Goal: Information Seeking & Learning: Learn about a topic

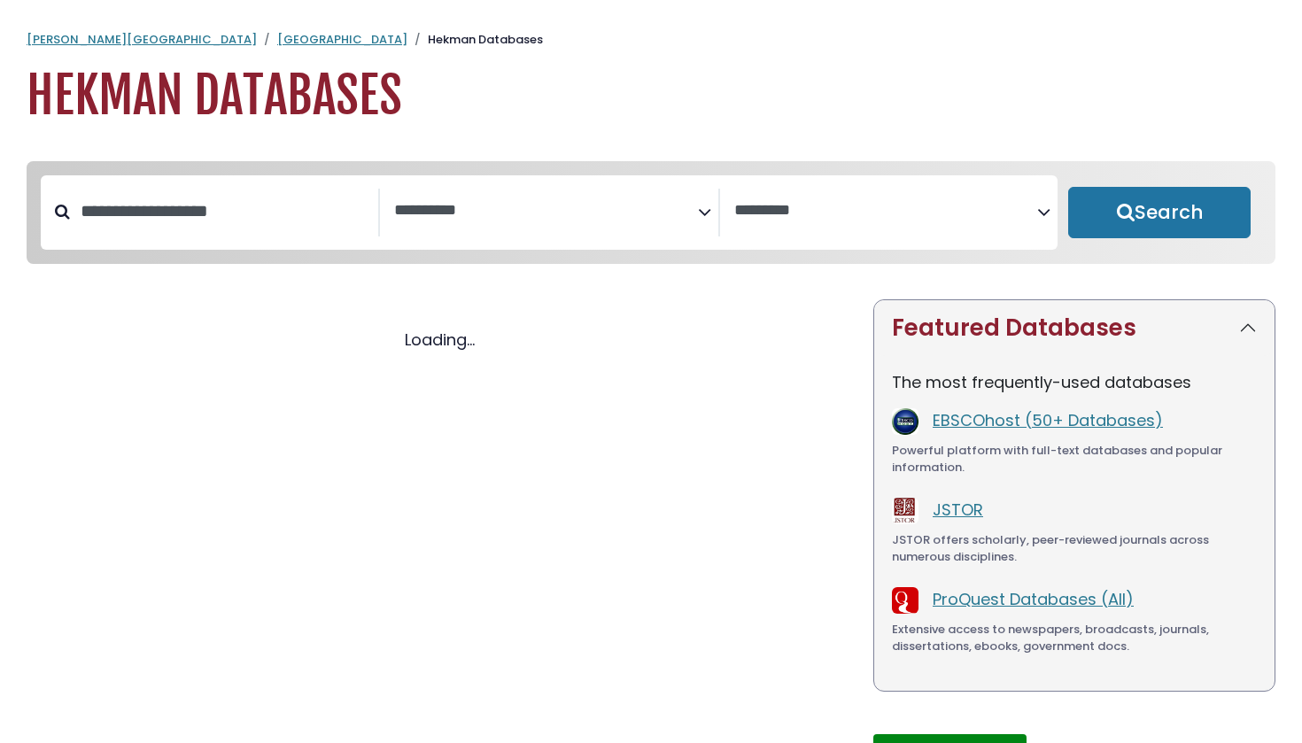
select select "Database Subject Filter"
select select "Database Vendors Filter"
select select "Database Subject Filter"
select select "Database Vendors Filter"
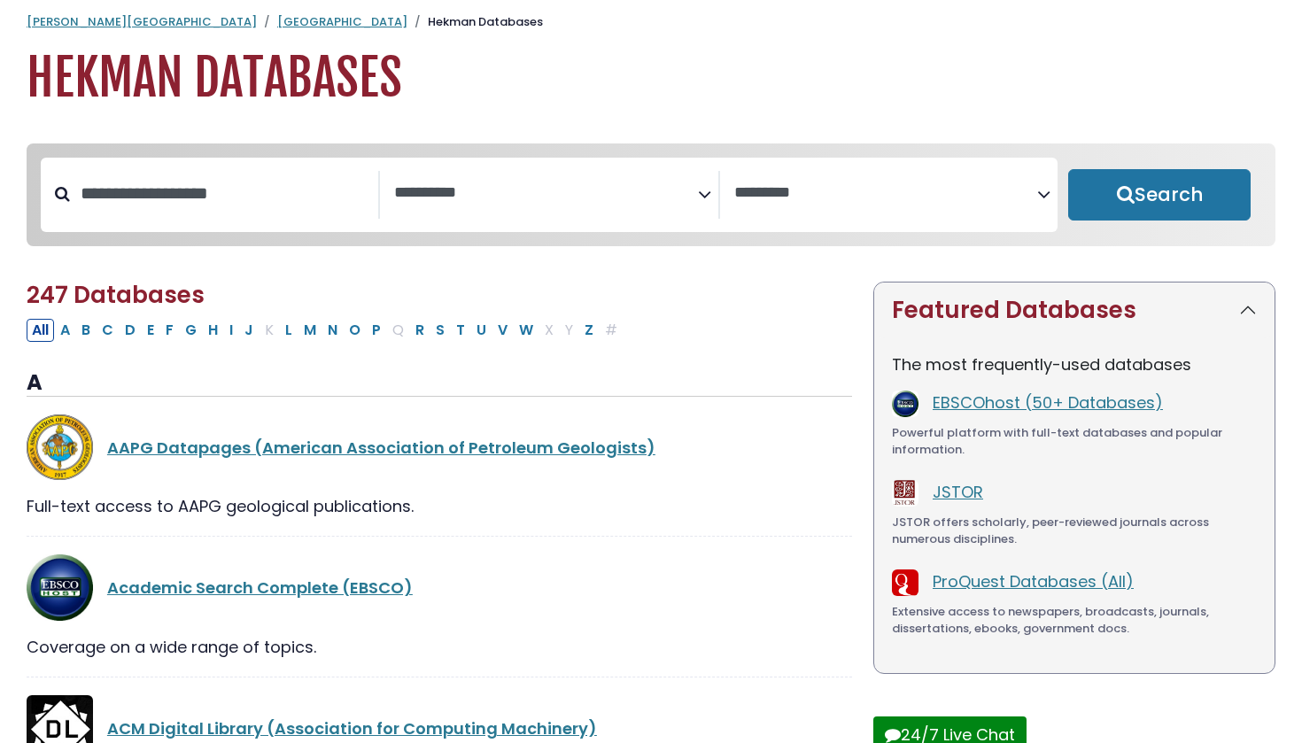
scroll to position [10, 0]
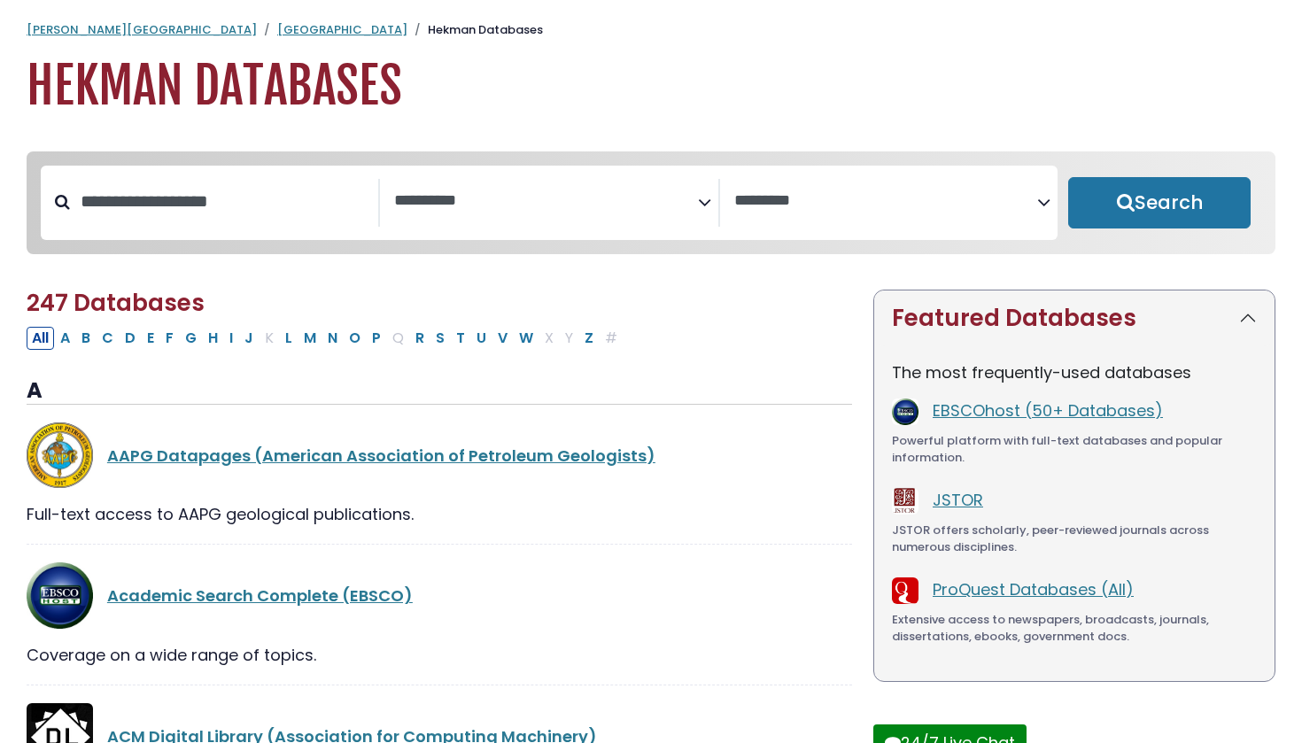
click at [658, 192] on textarea "Search" at bounding box center [545, 201] width 303 height 19
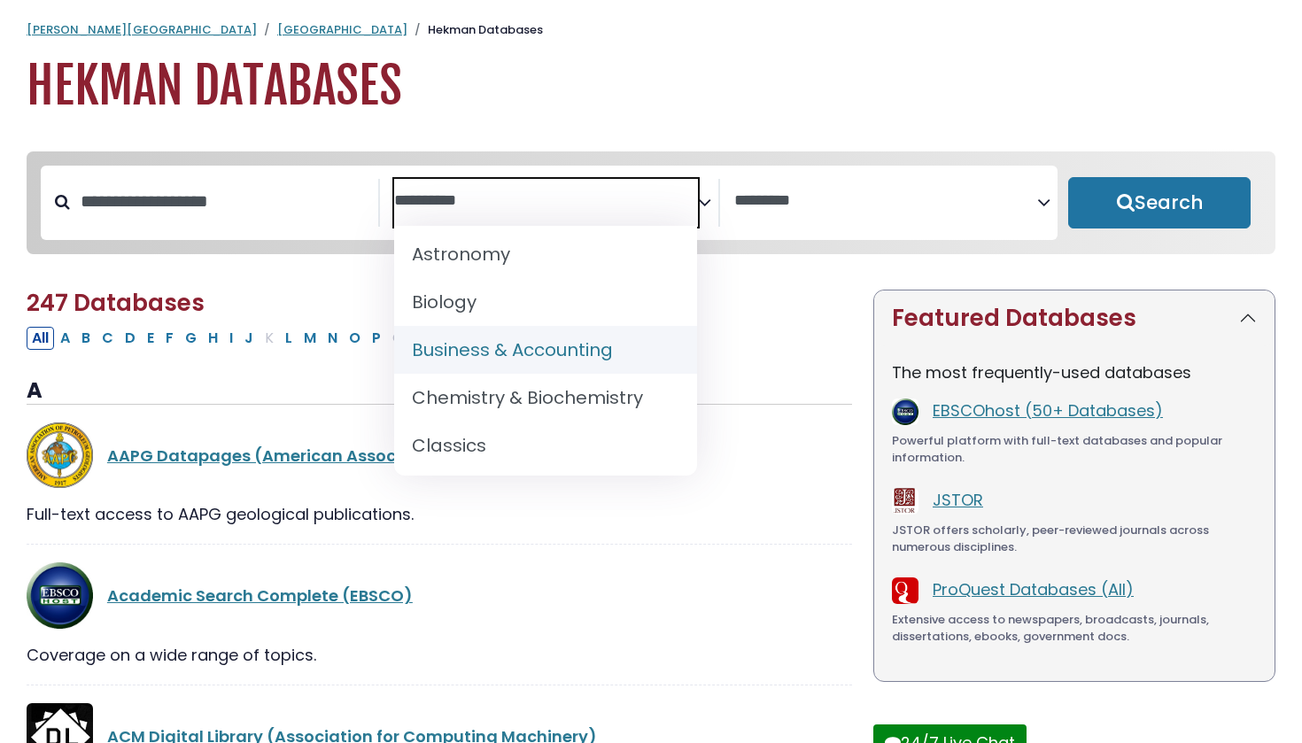
scroll to position [203, 0]
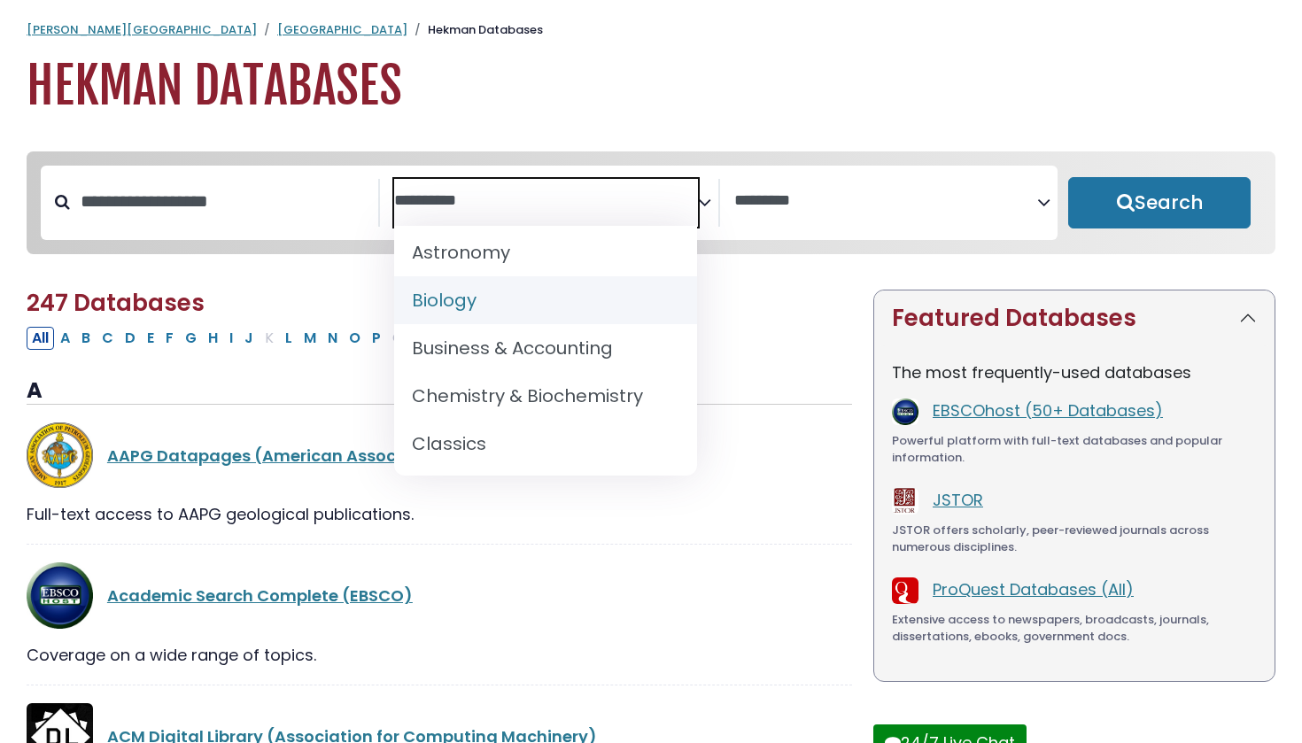
select select "*****"
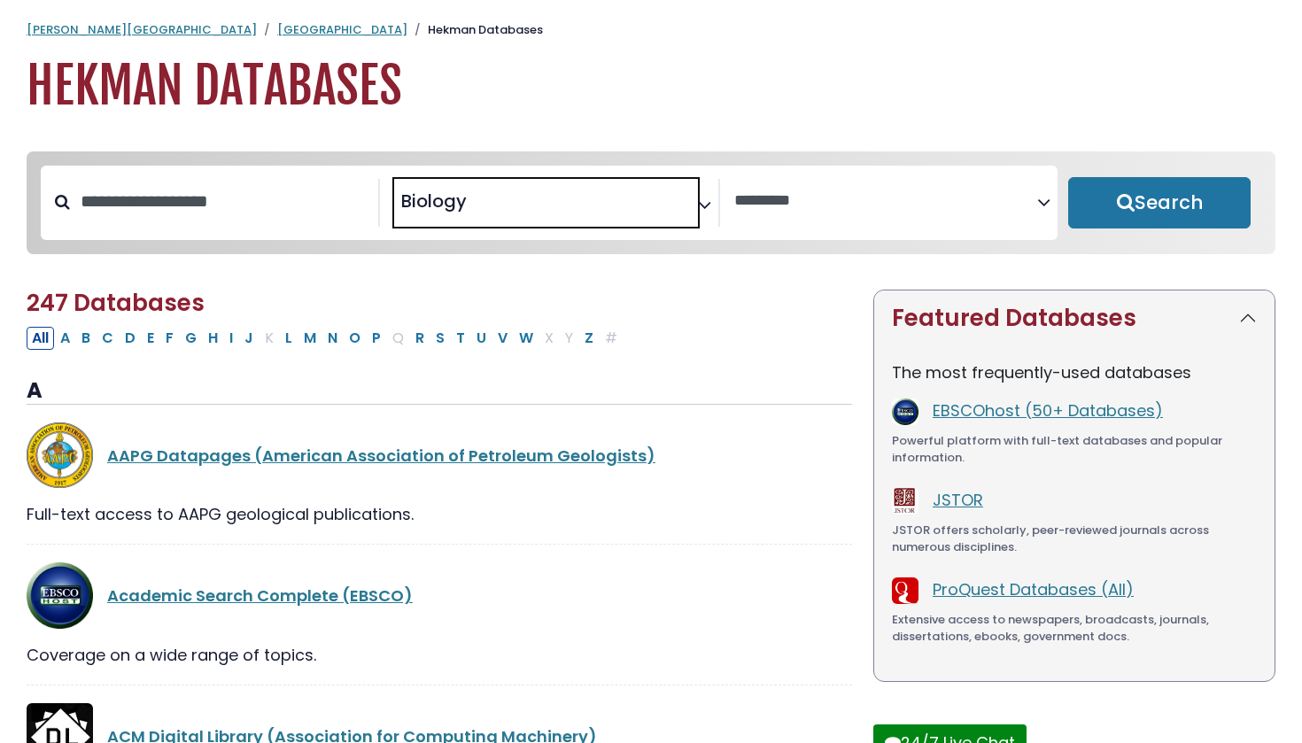
scroll to position [106, 0]
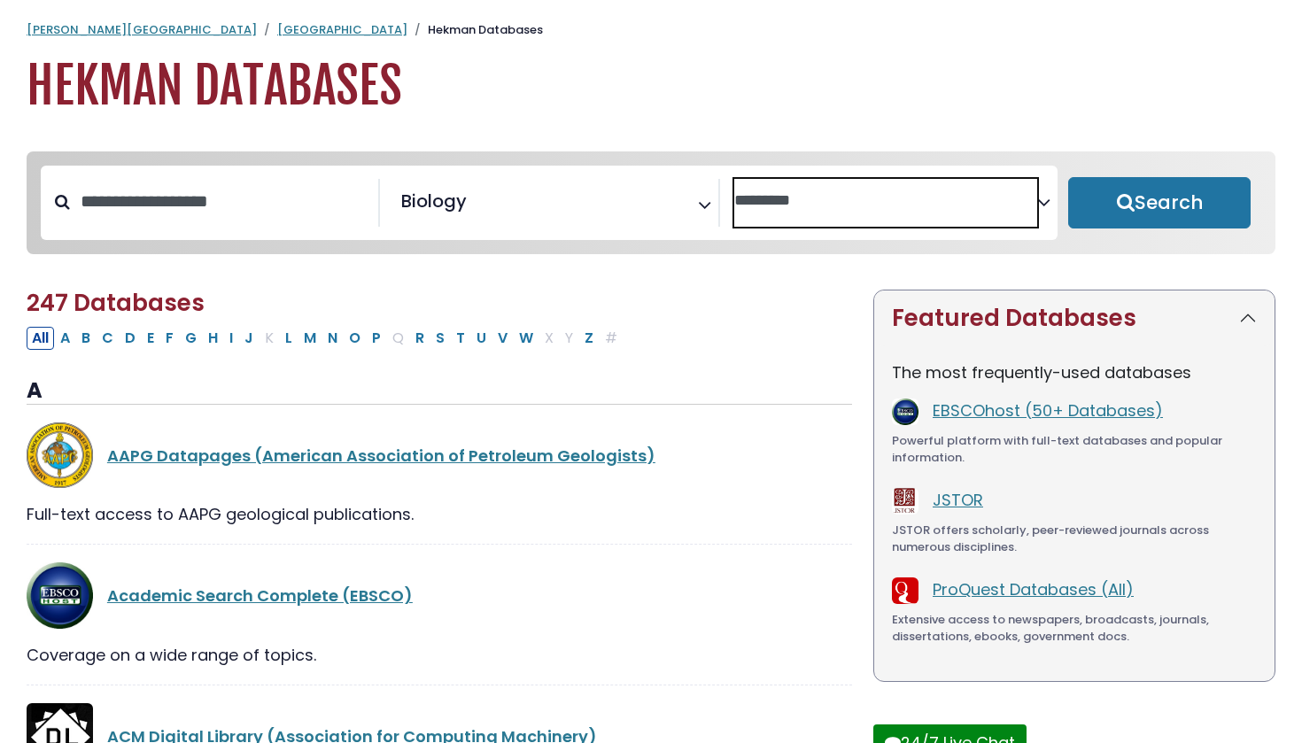
click at [905, 197] on textarea "Search" at bounding box center [885, 201] width 303 height 19
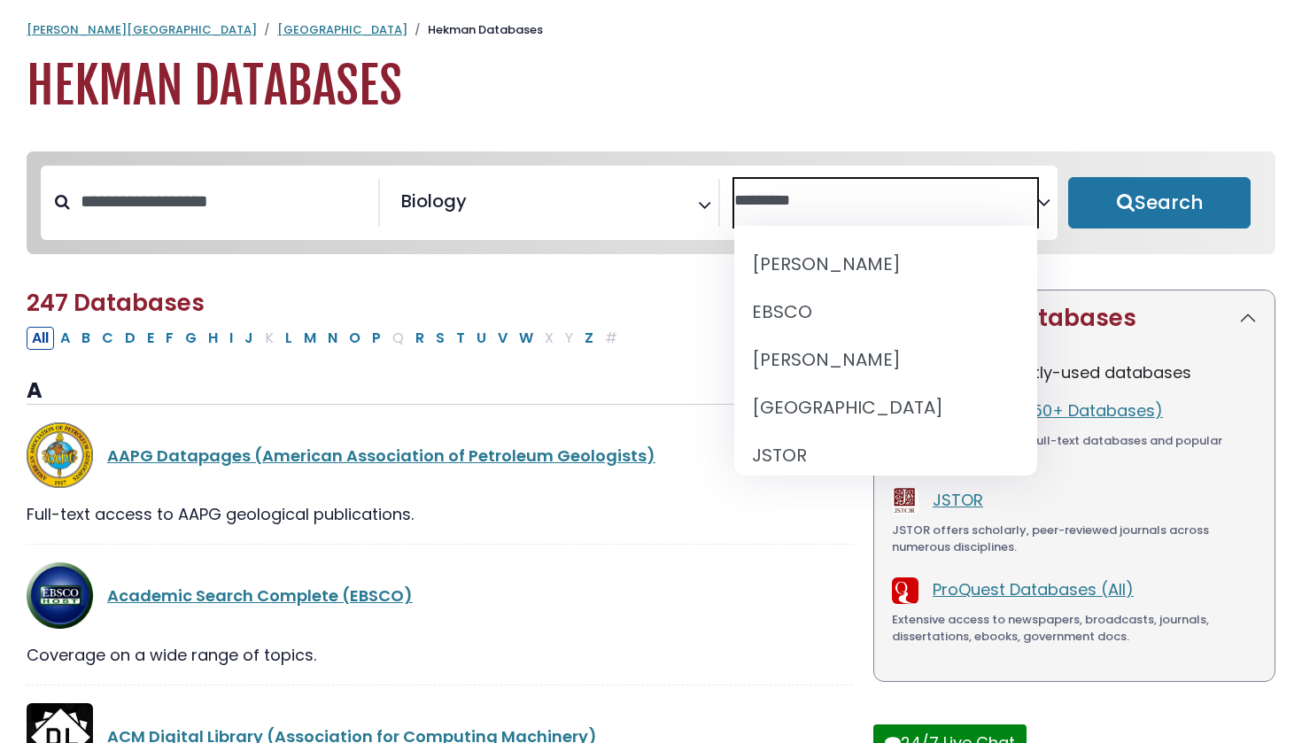
scroll to position [0, 0]
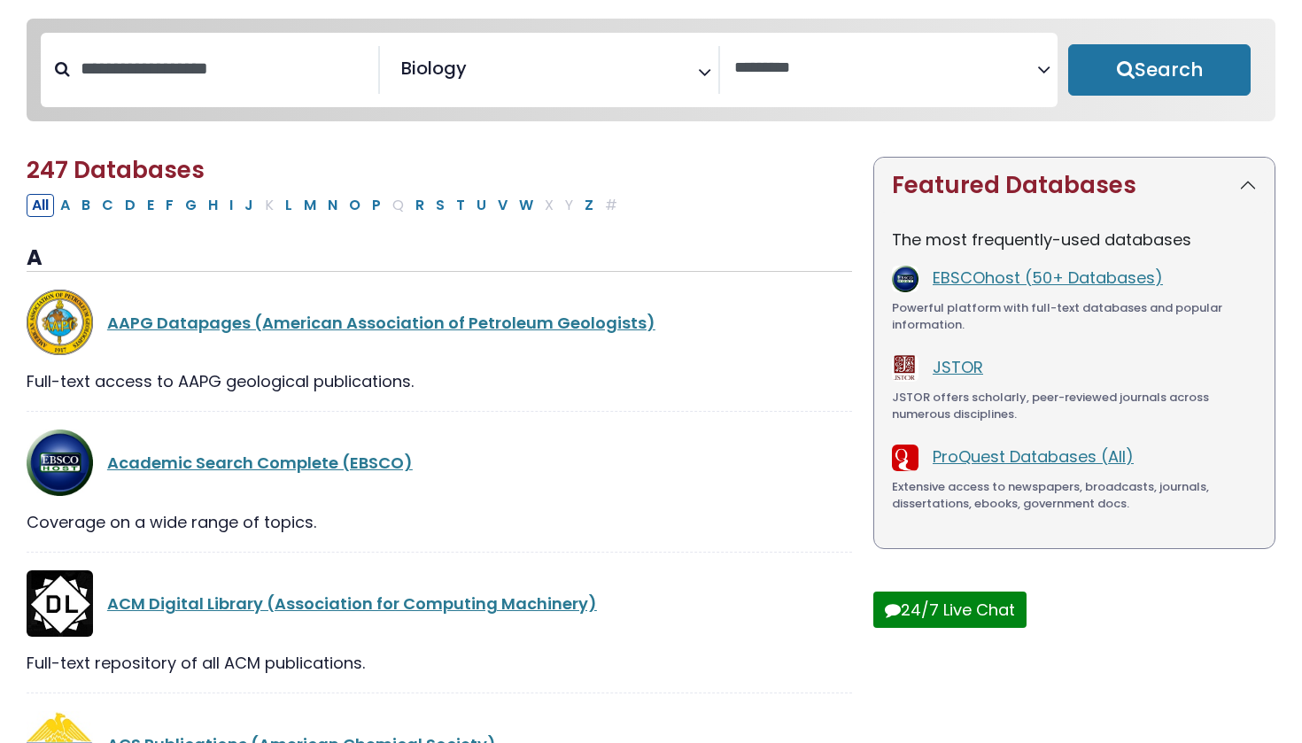
scroll to position [128, 0]
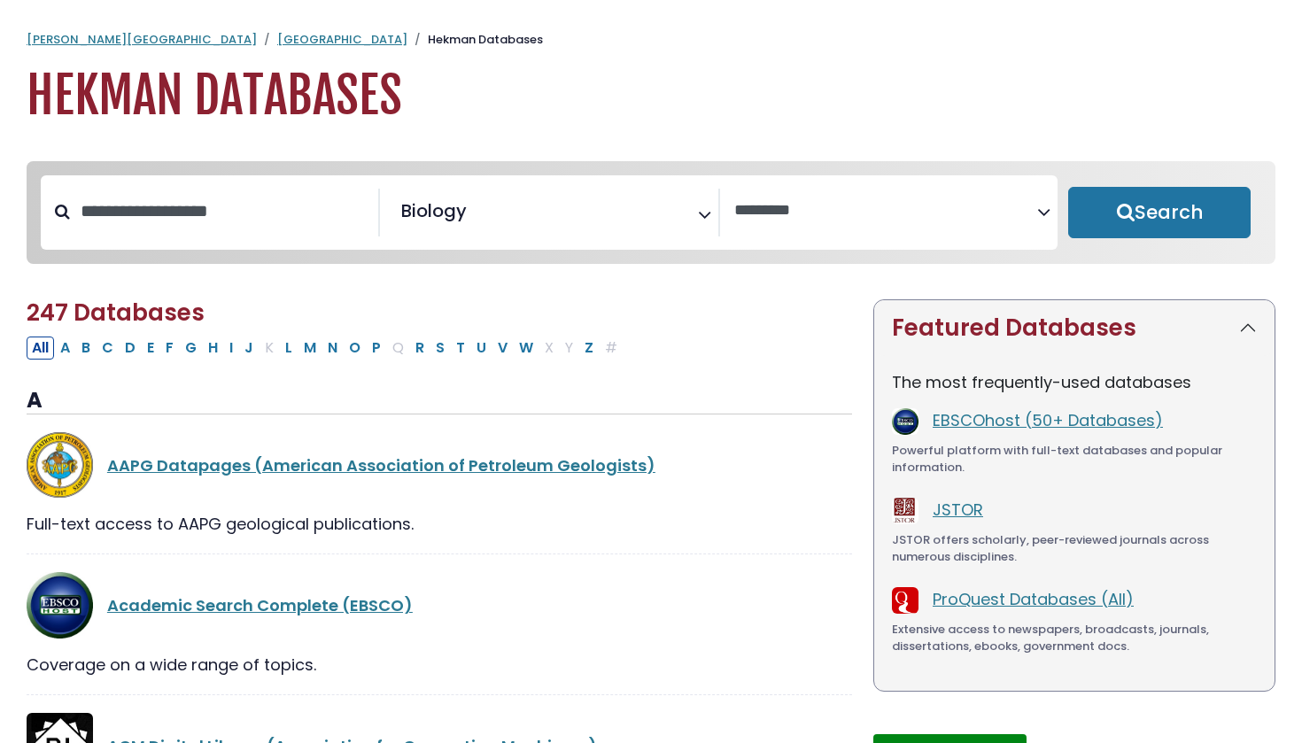
scroll to position [0, 0]
click at [1157, 223] on button "Search" at bounding box center [1159, 212] width 182 height 51
select select "Database Vendors Filter"
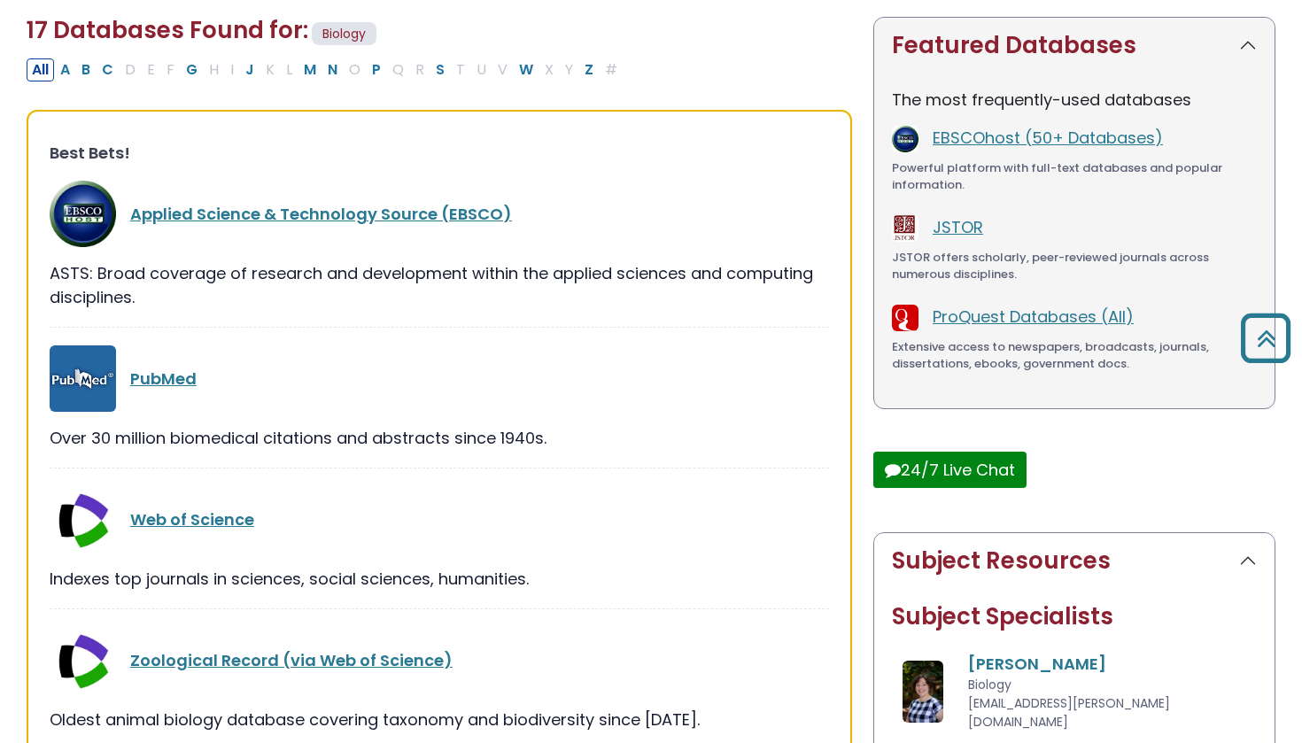
scroll to position [251, 0]
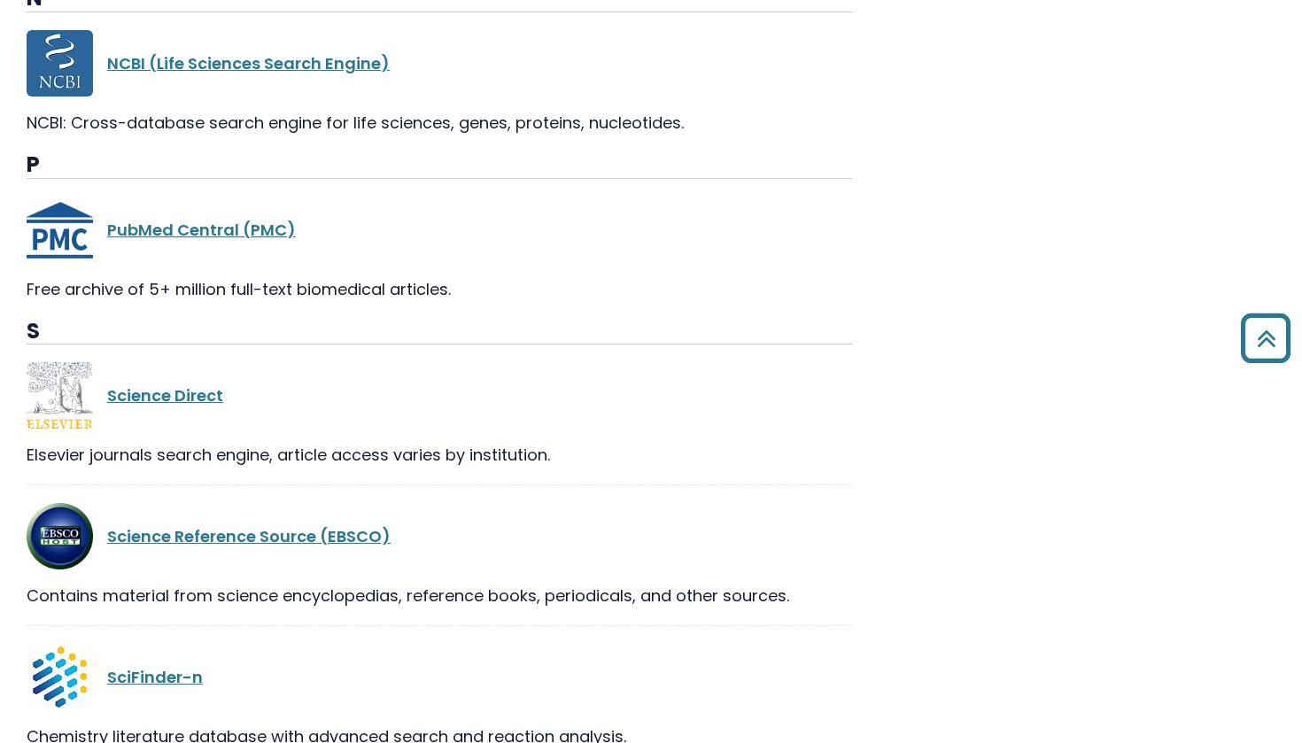
scroll to position [2408, 0]
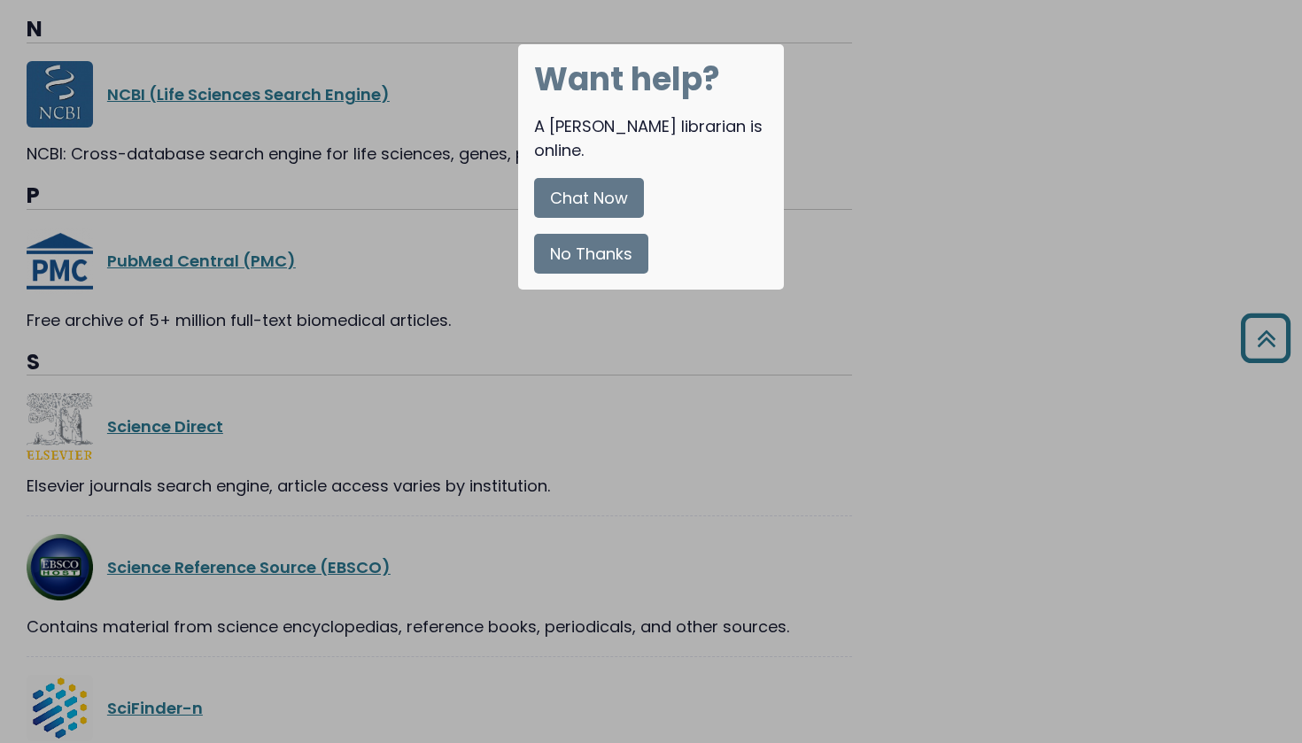
click at [596, 234] on button "No Thanks" at bounding box center [591, 254] width 114 height 40
